Goal: Task Accomplishment & Management: Use online tool/utility

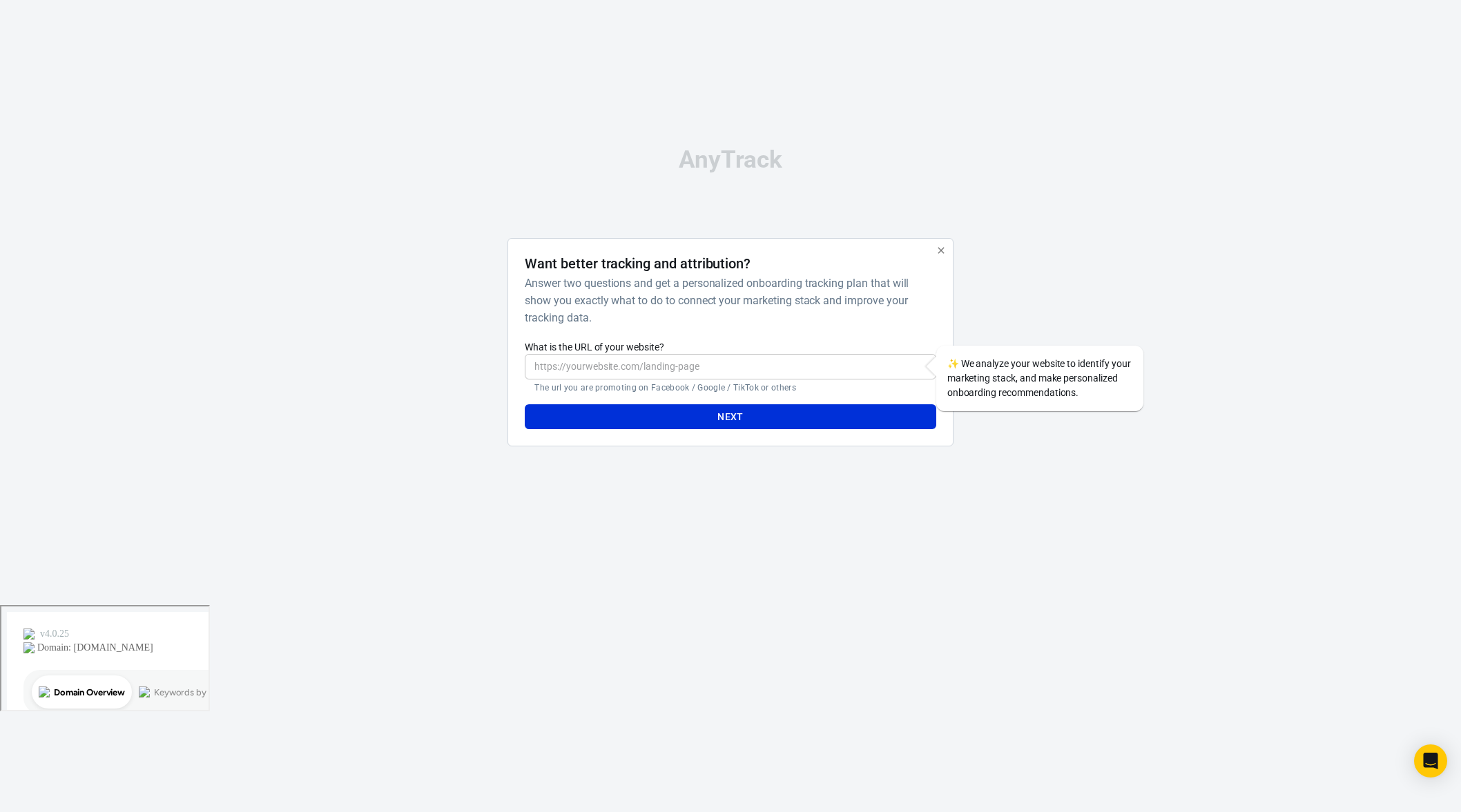
click at [649, 183] on div "AnyTrack Want better tracking and attribution? Answer two questions and get a p…" at bounding box center [730, 303] width 690 height 605
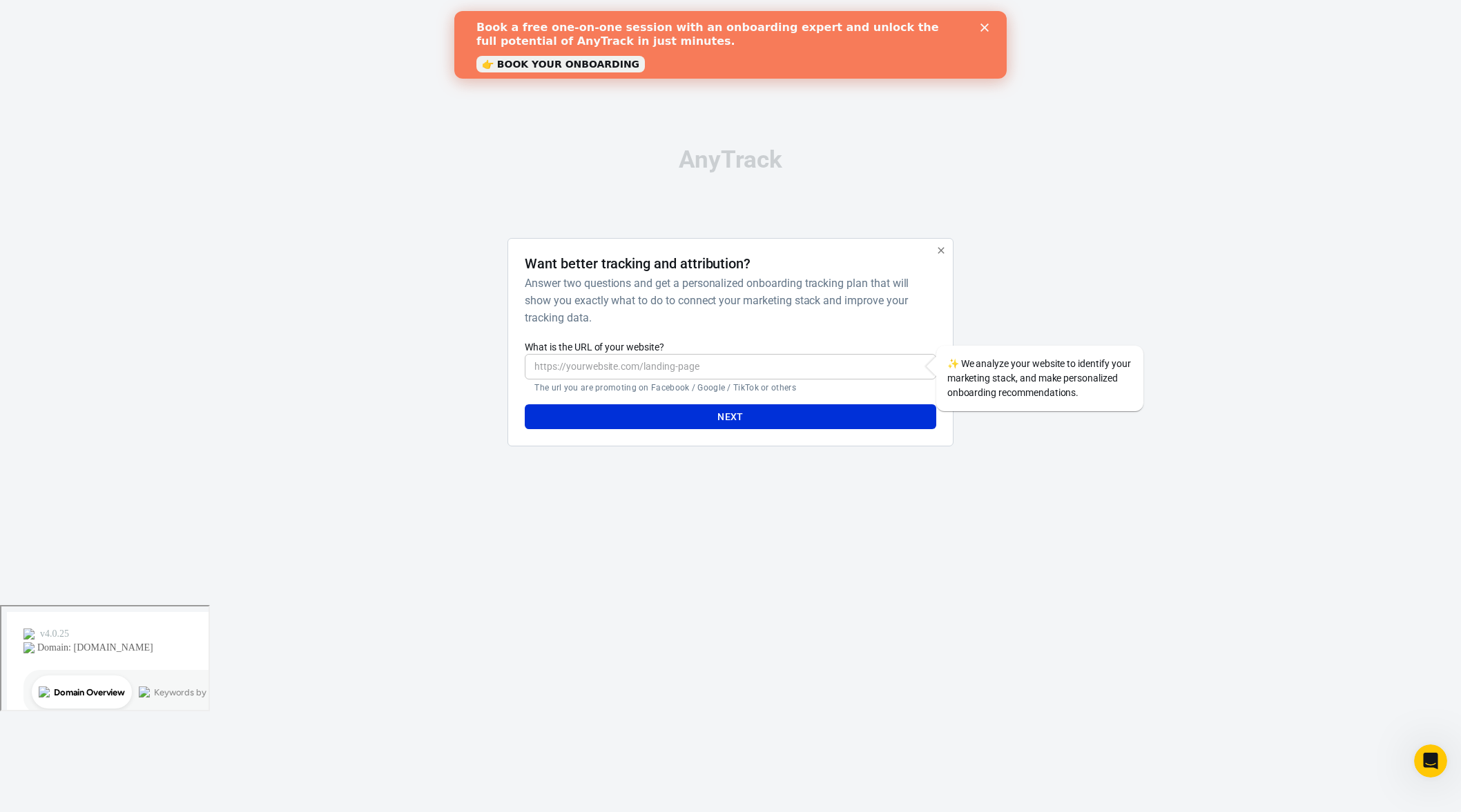
click at [635, 371] on input "What is the URL of your website?" at bounding box center [730, 366] width 410 height 25
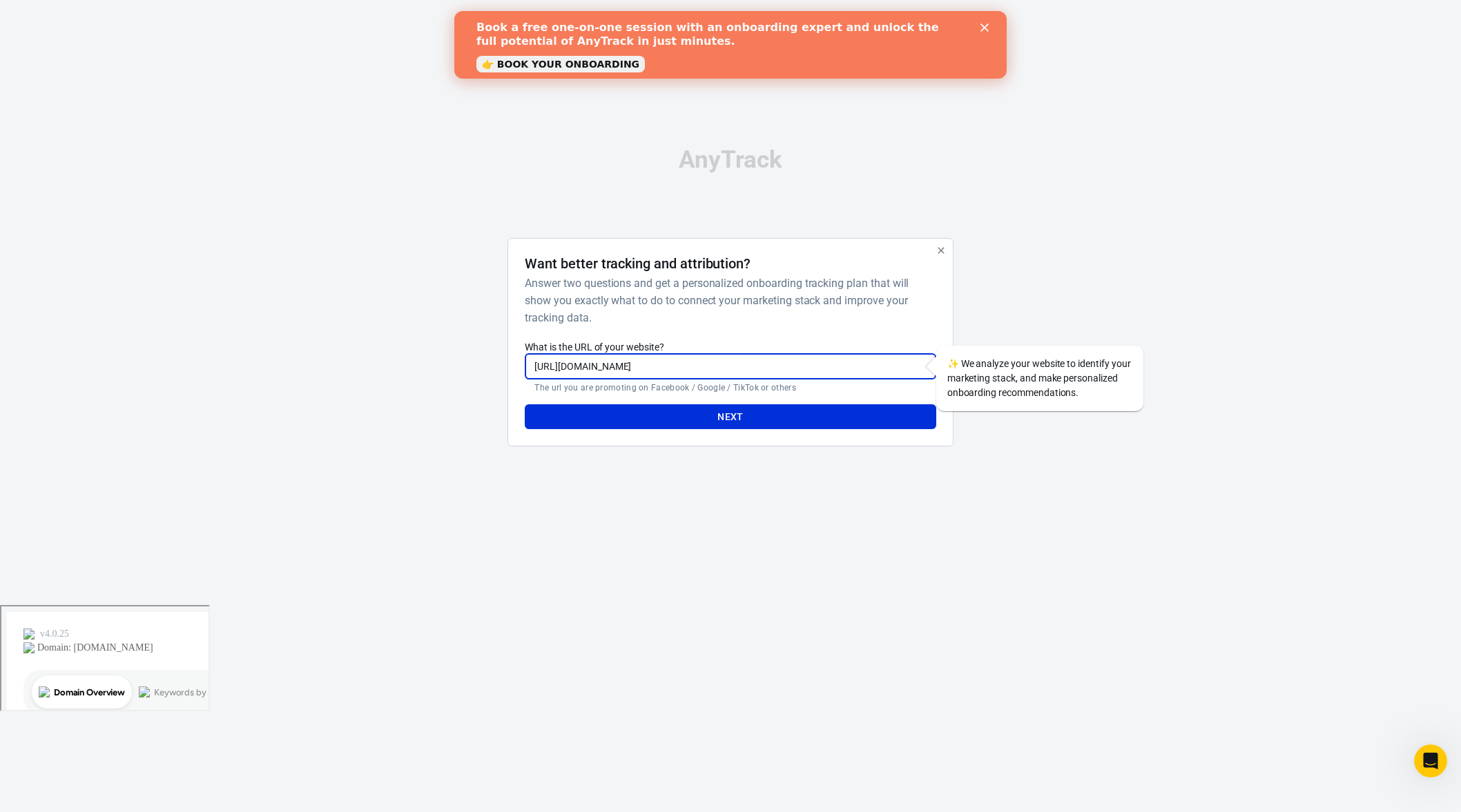
drag, startPoint x: 725, startPoint y: 369, endPoint x: 826, endPoint y: 372, distance: 101.0
click at [826, 372] on input "[URL][DOMAIN_NAME]" at bounding box center [730, 366] width 410 height 25
type input "[URL][DOMAIN_NAME]"
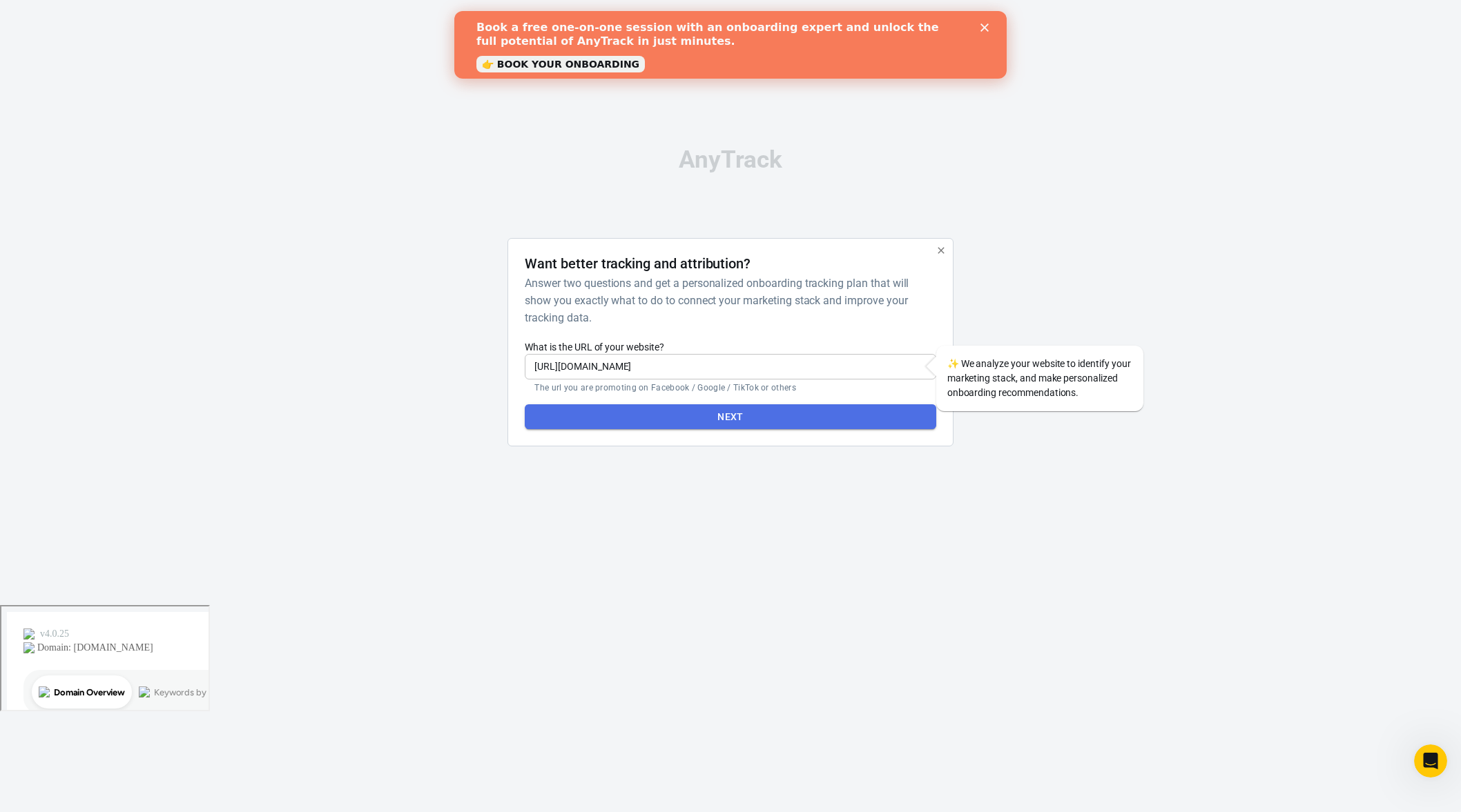
click at [818, 412] on button "Next" at bounding box center [730, 417] width 410 height 25
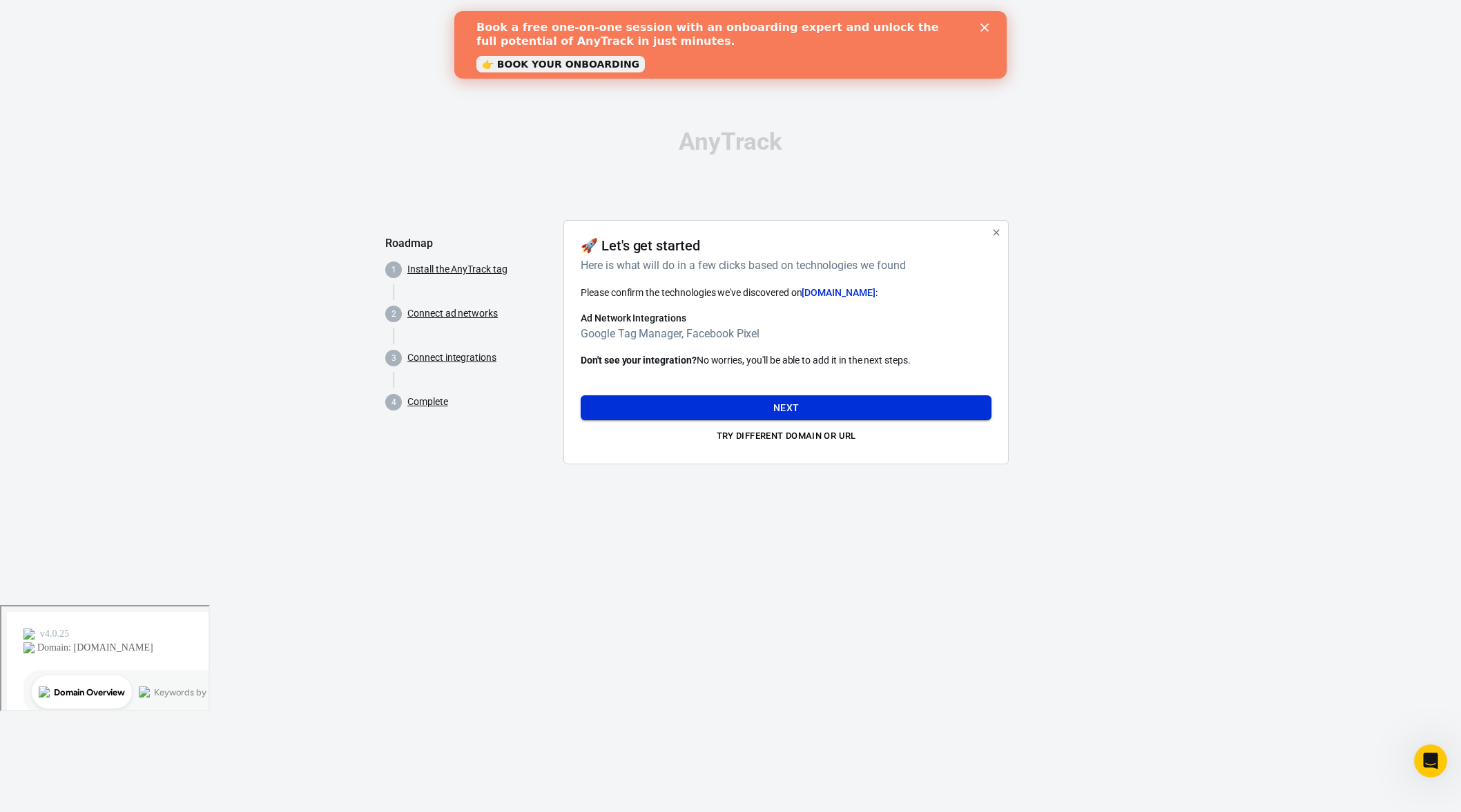
click at [795, 404] on button "Next" at bounding box center [786, 408] width 410 height 25
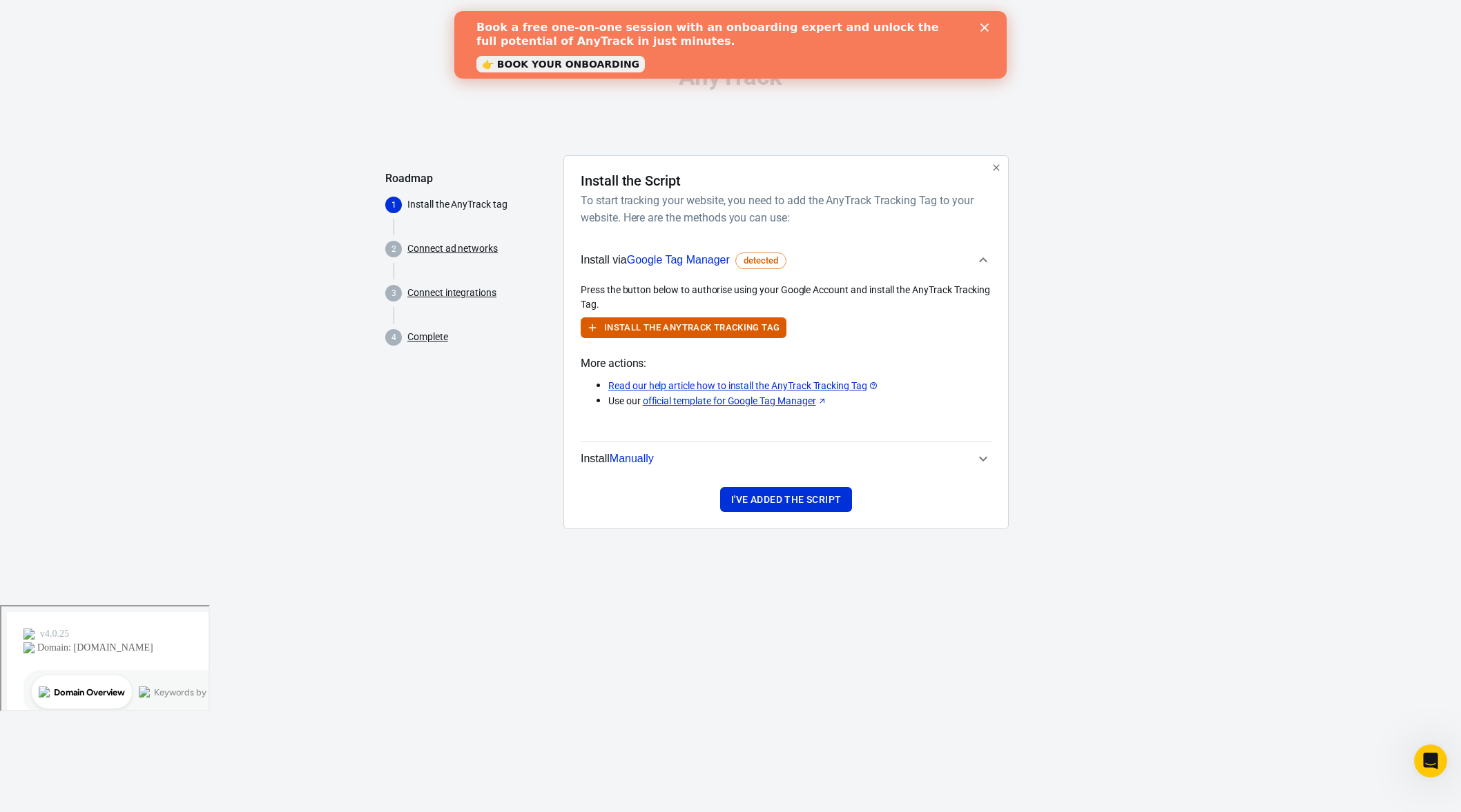
click at [984, 31] on icon "Close" at bounding box center [984, 28] width 9 height 9
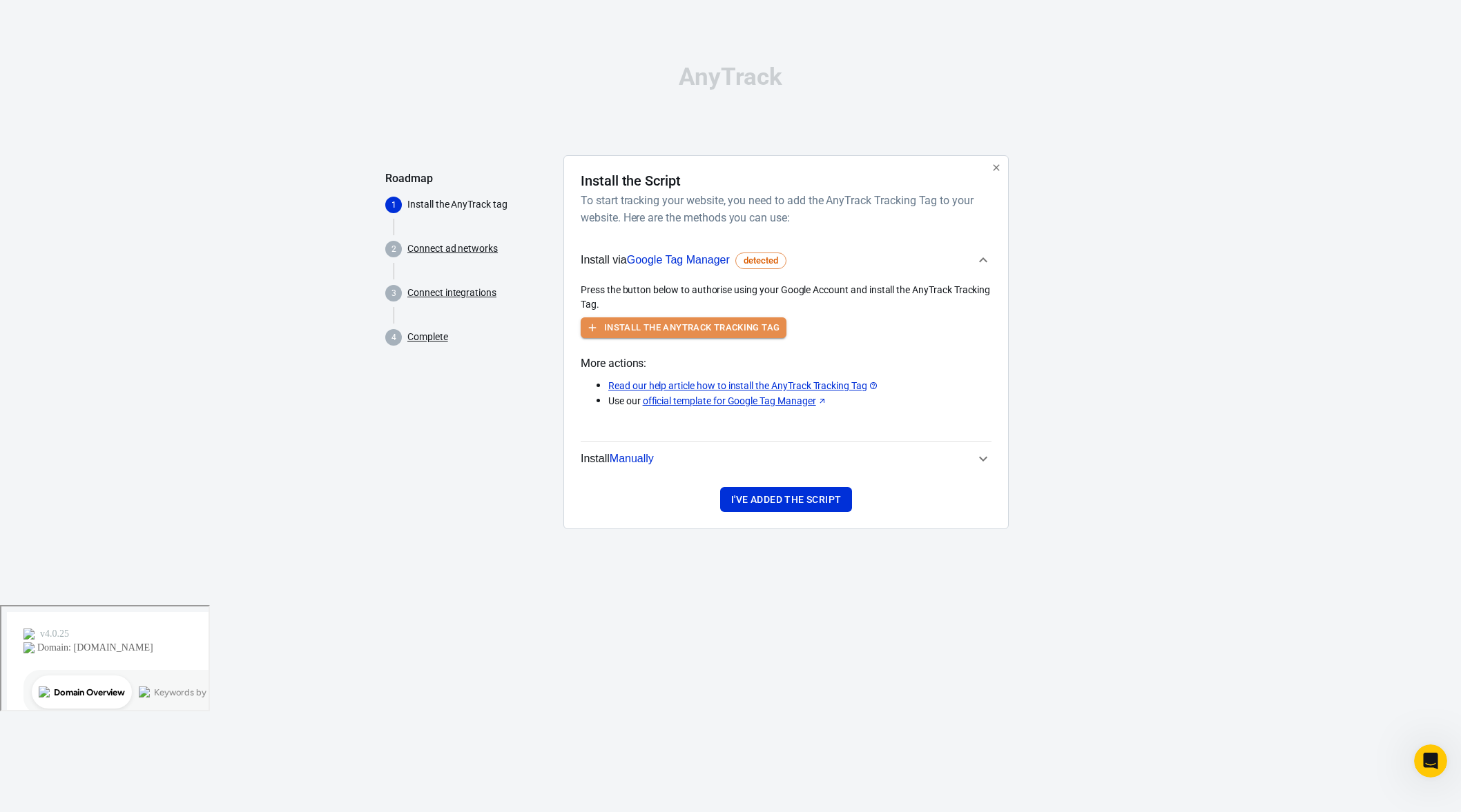
click at [681, 328] on button "Install the AnyTrack Tracking Tag" at bounding box center [683, 328] width 206 height 21
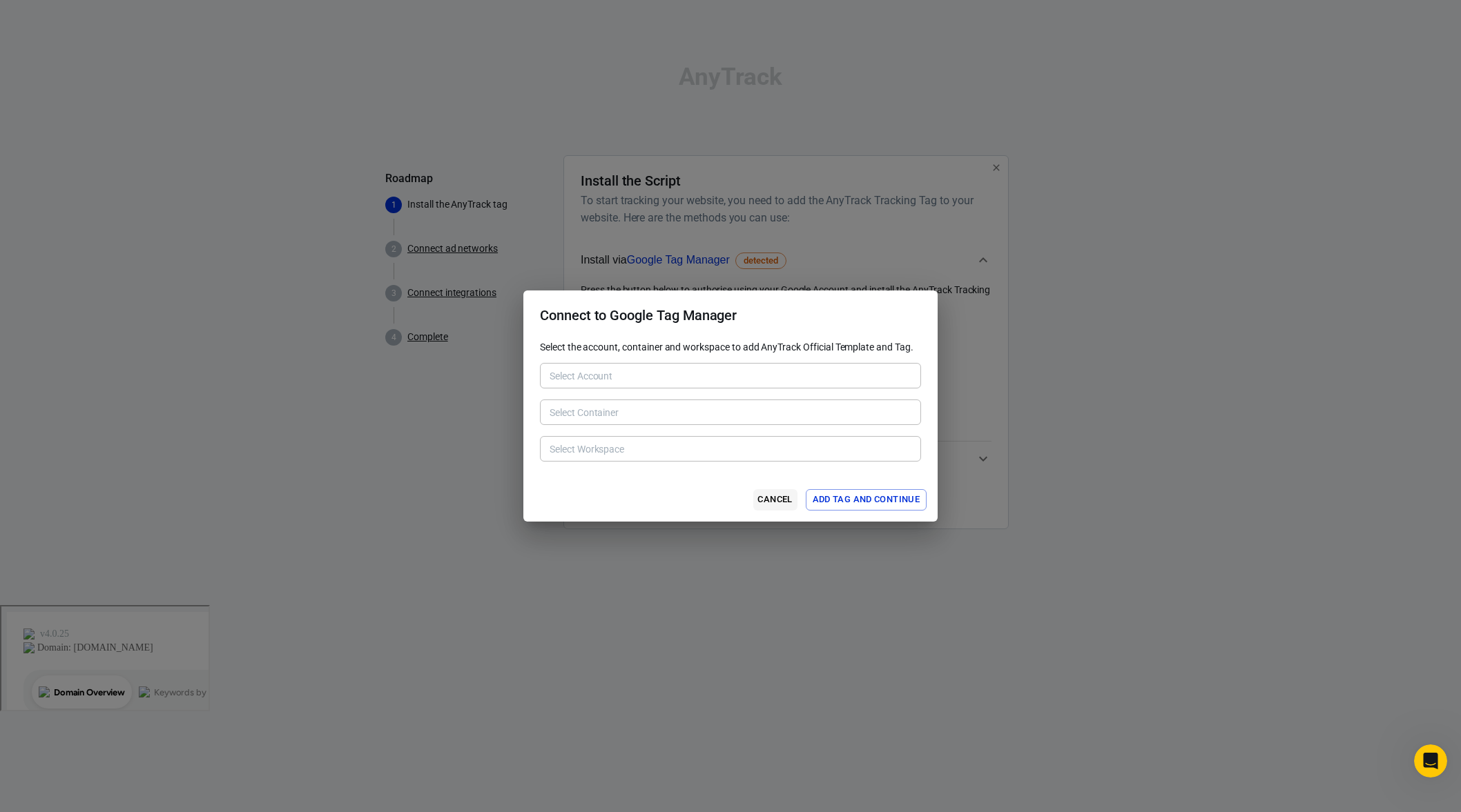
type input "[PERSON_NAME] Photography [4688375638]"
type input "[DOMAIN_NAME] [10853784]"
type input "Default Workspace [39]"
click at [840, 504] on button "Add Tag and Continue" at bounding box center [867, 499] width 121 height 21
click at [840, 504] on div "Cancel Add Tag and Continue" at bounding box center [730, 499] width 414 height 43
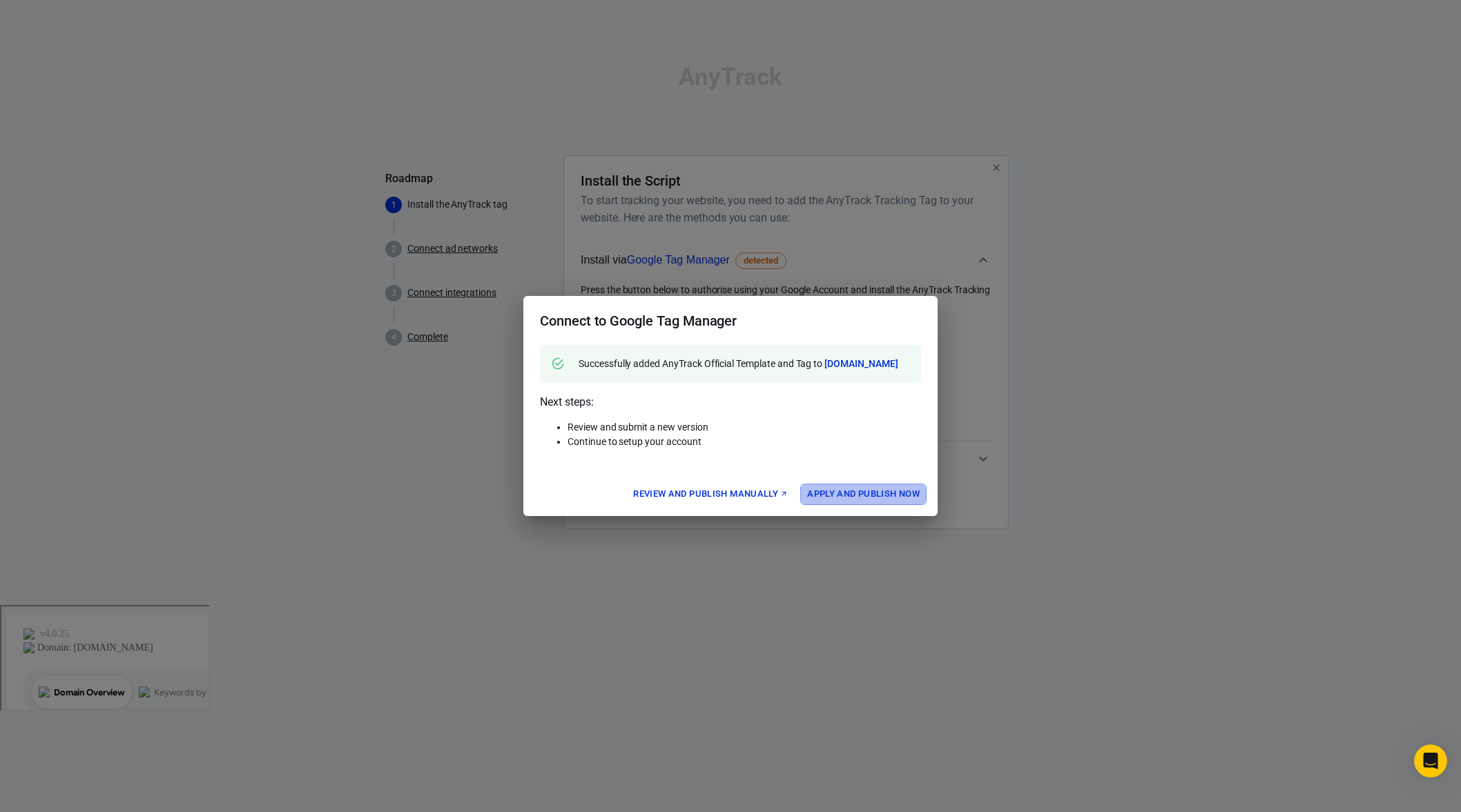
click at [841, 505] on button "Apply and Publish Now" at bounding box center [863, 494] width 127 height 21
click at [834, 496] on button "Apply and Publish Now" at bounding box center [863, 494] width 127 height 21
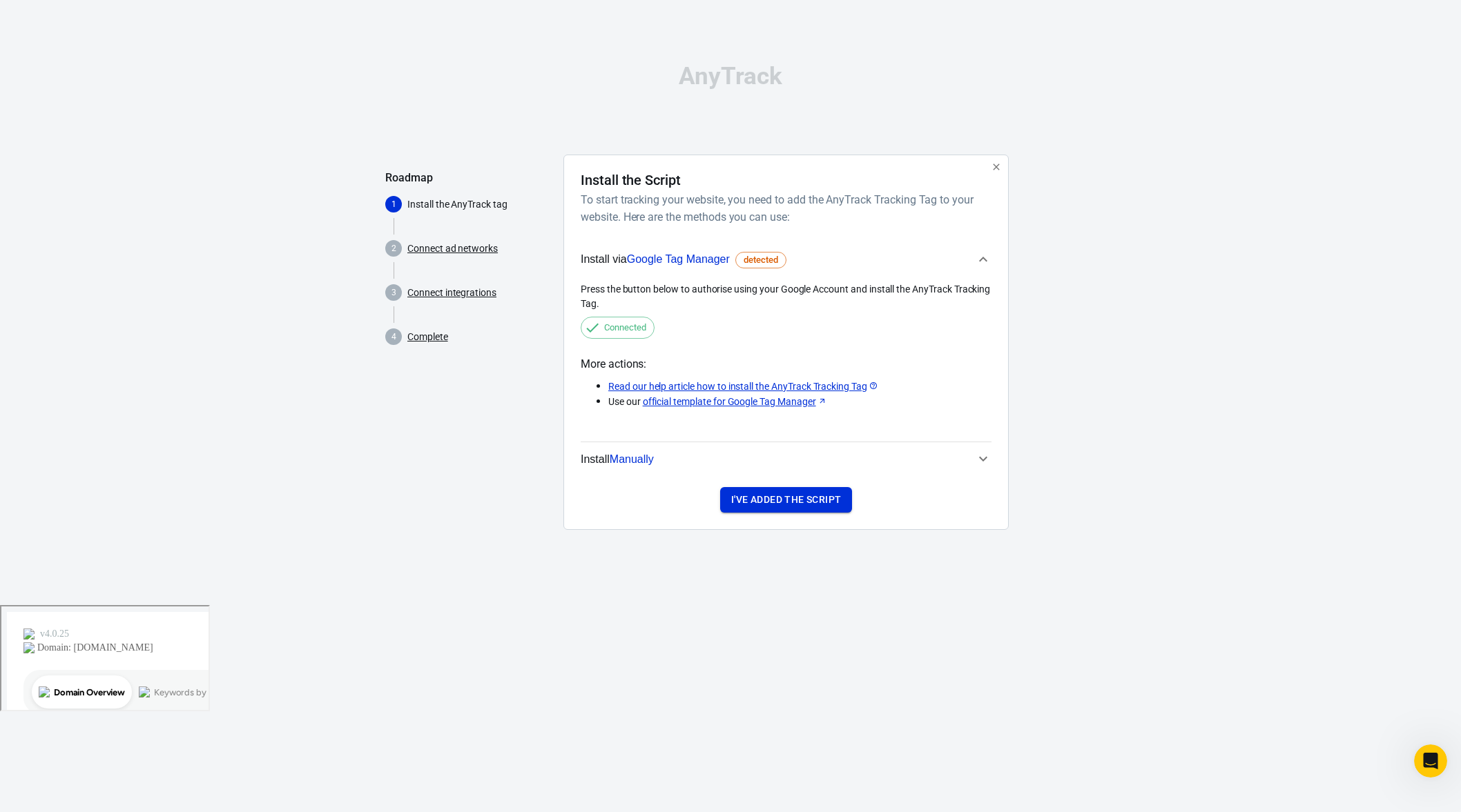
type input "[PERSON_NAME] Photography [4688375638]"
click at [783, 501] on button "I've added the script" at bounding box center [786, 500] width 132 height 25
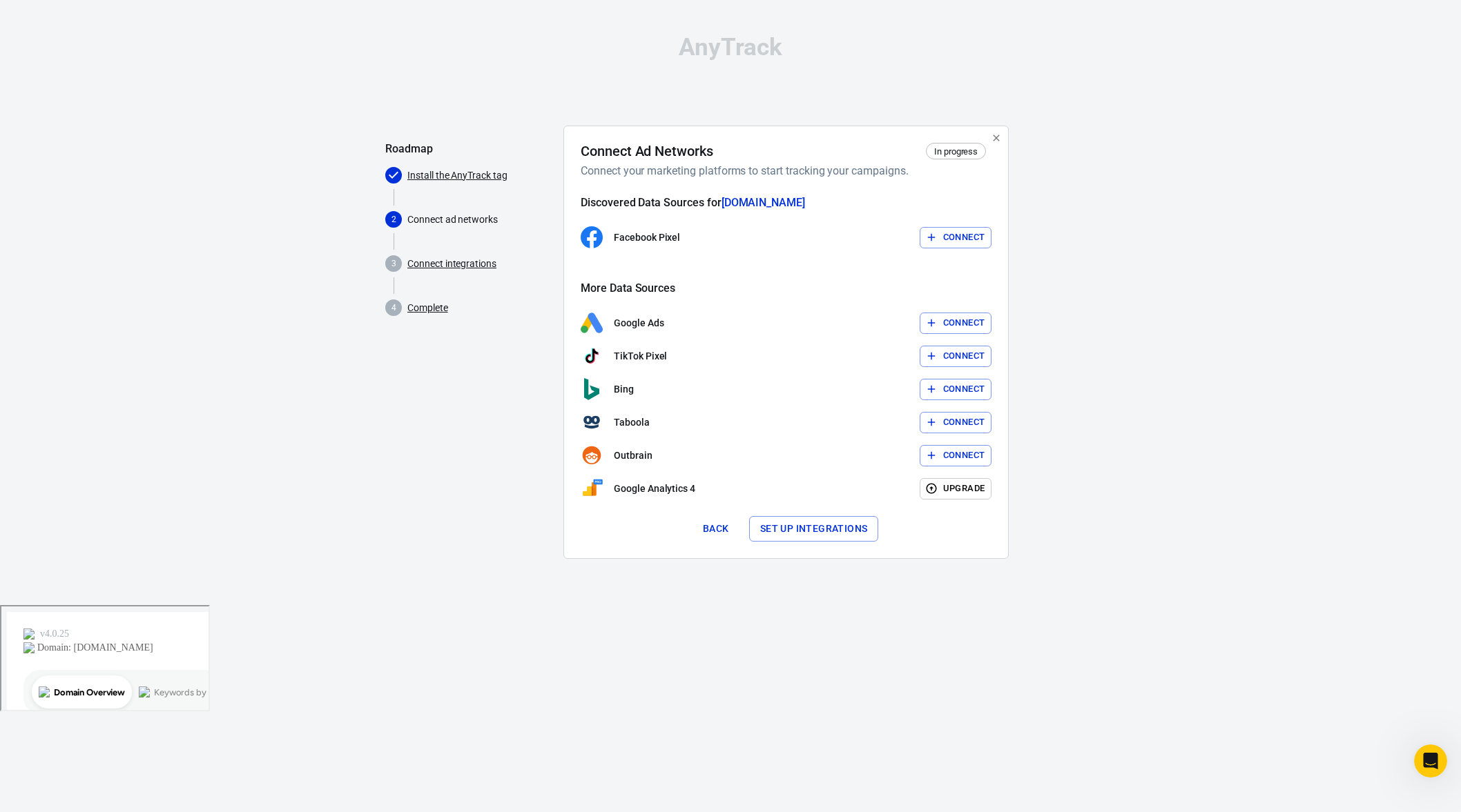
click at [709, 528] on button "Back" at bounding box center [716, 529] width 44 height 25
